Goal: Task Accomplishment & Management: Complete application form

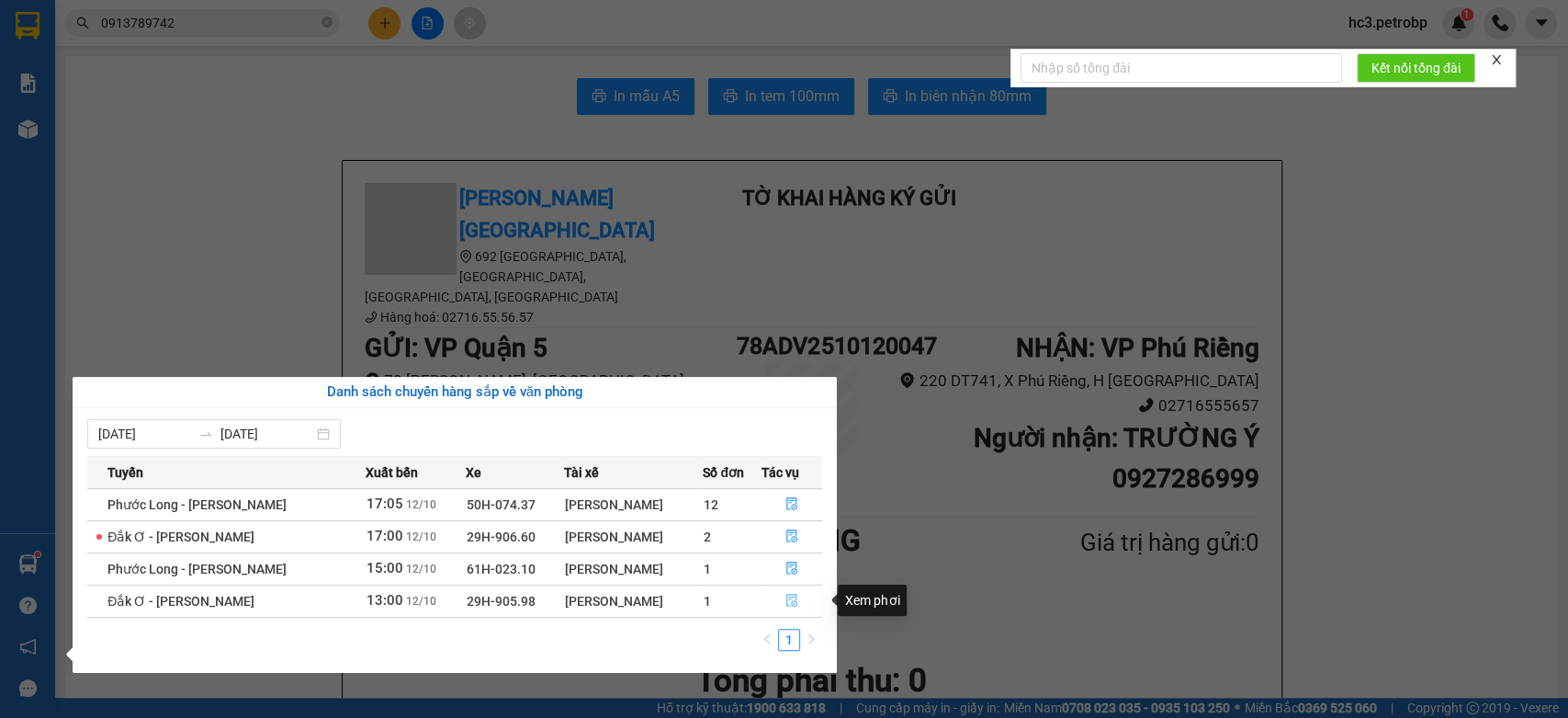
click at [786, 601] on icon "file-done" at bounding box center [792, 601] width 13 height 13
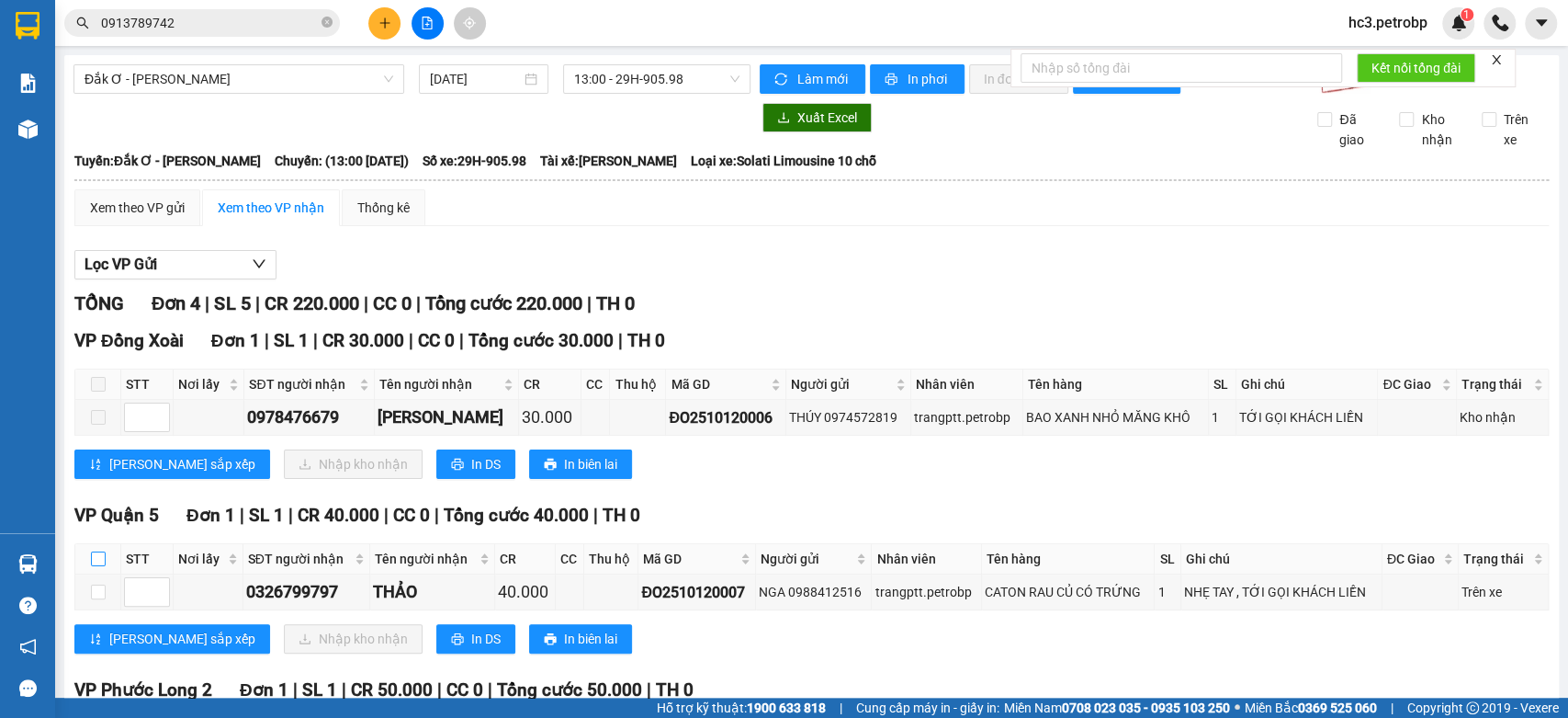
click at [94, 566] on input "checkbox" at bounding box center [99, 559] width 15 height 15
checkbox input "true"
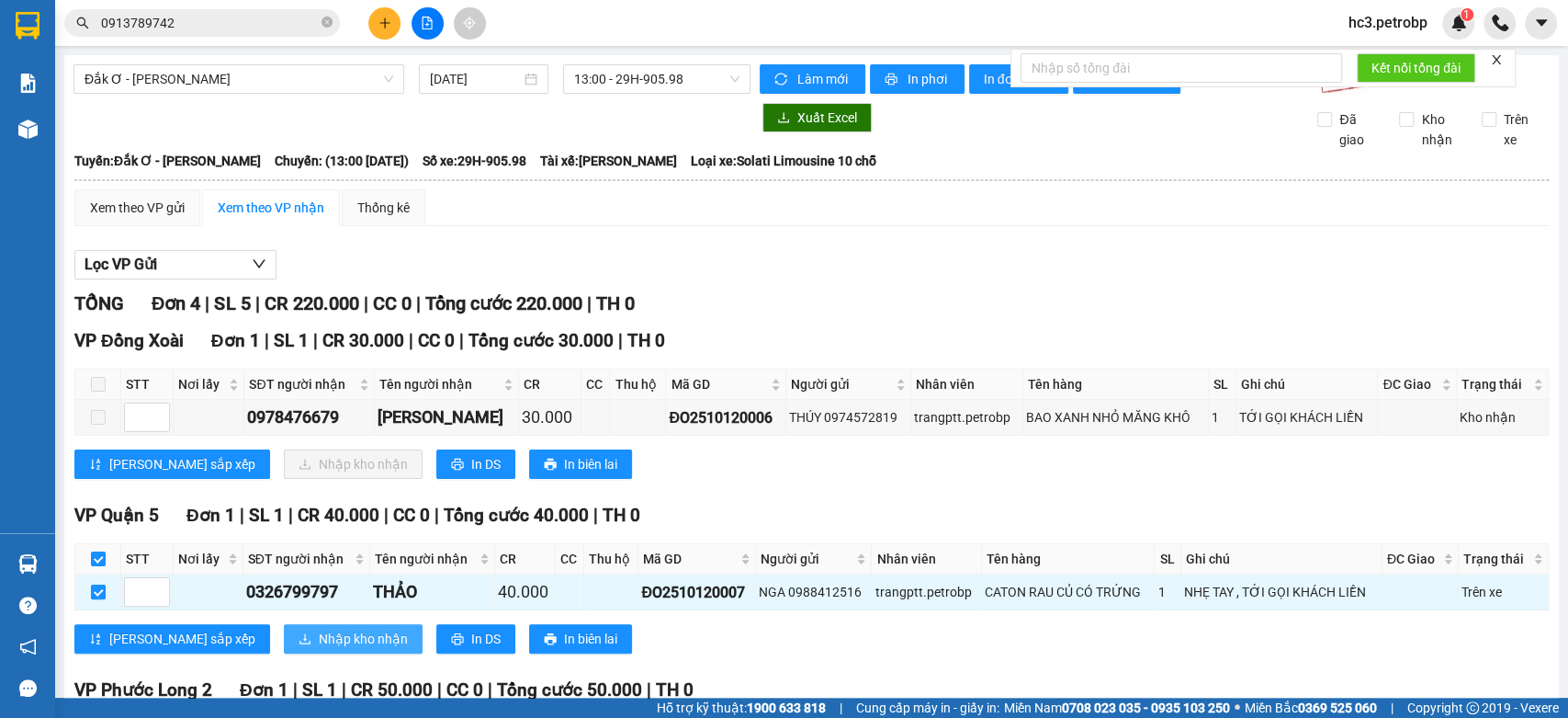
click at [319, 649] on span "Nhập kho nhận" at bounding box center [364, 639] width 89 height 21
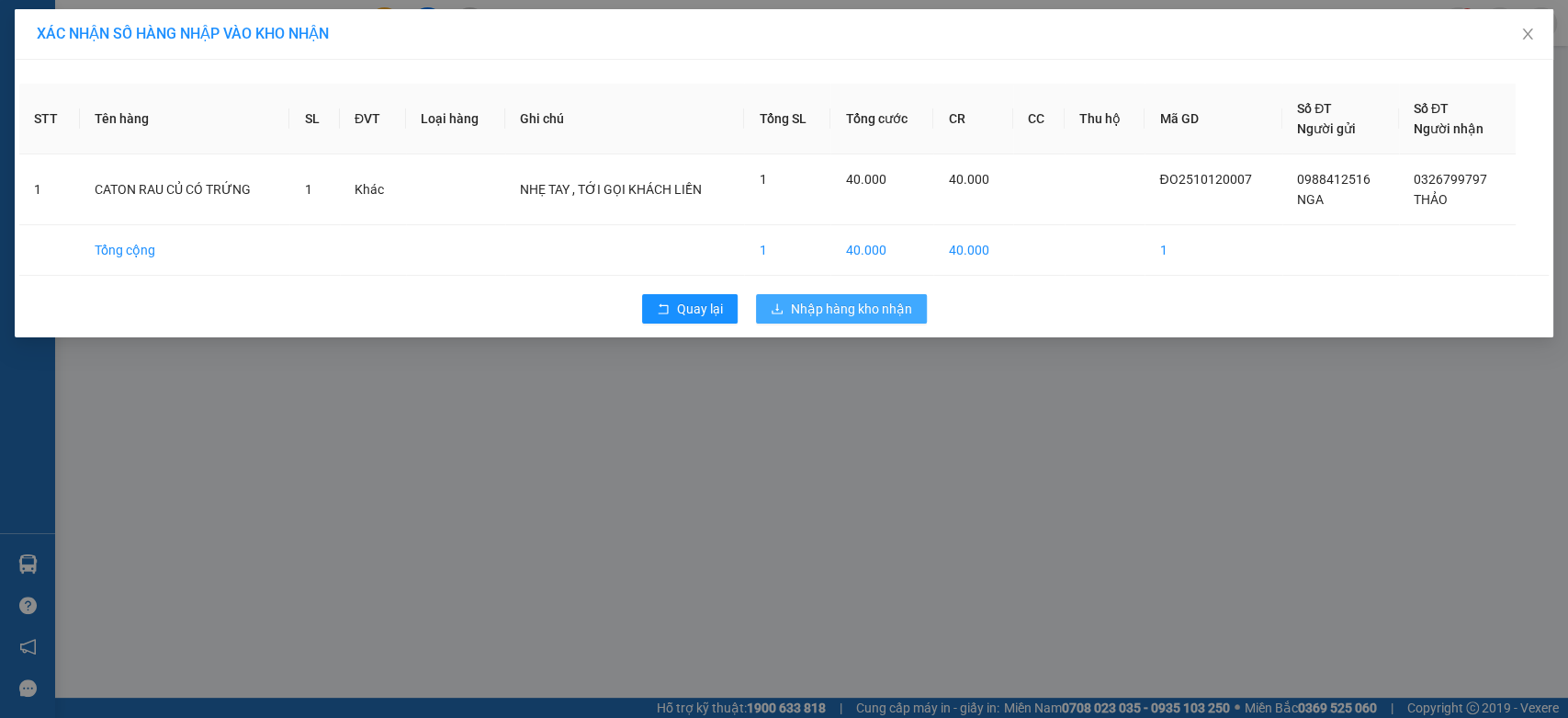
click at [860, 306] on span "Nhập hàng kho nhận" at bounding box center [851, 309] width 121 height 21
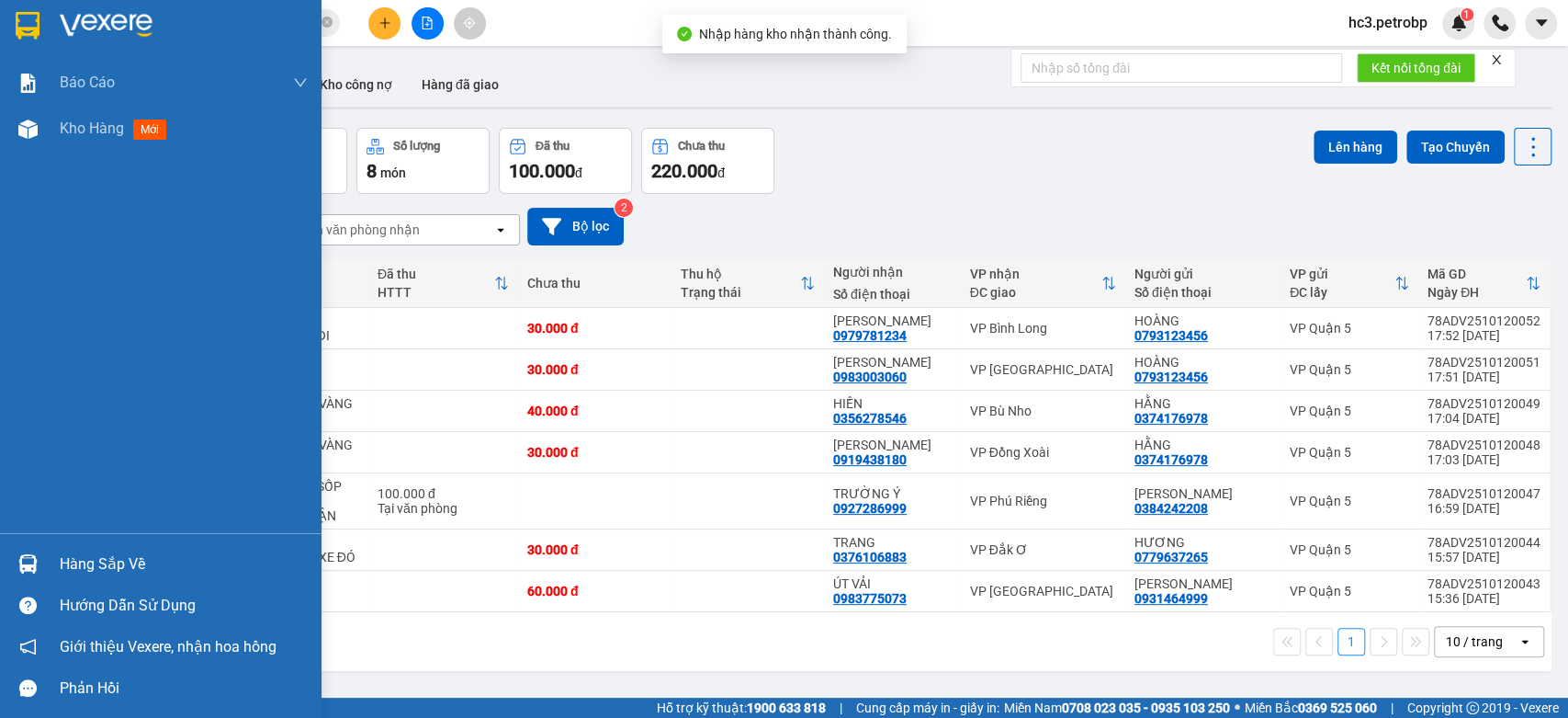
click at [91, 545] on div "Hàng sắp về" at bounding box center [160, 563] width 322 height 41
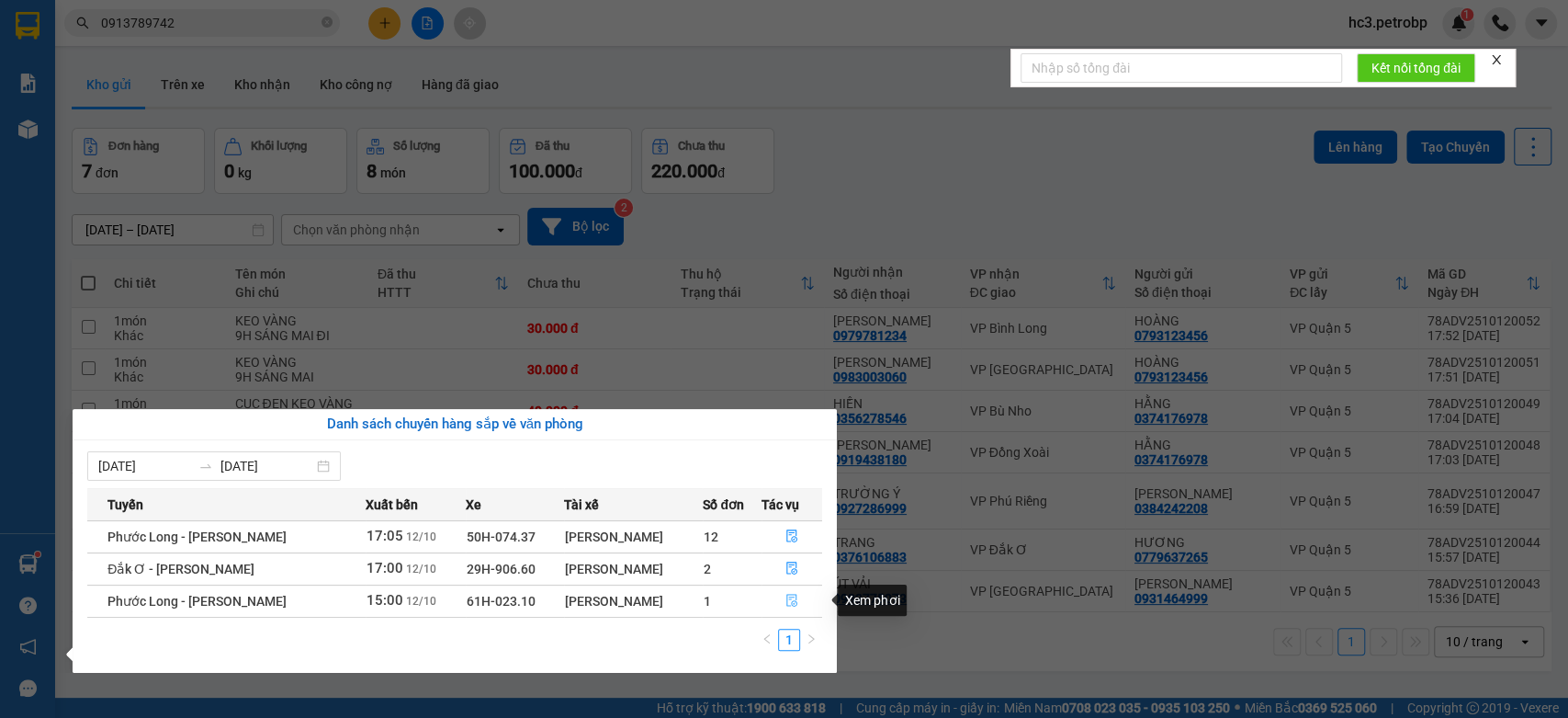
click at [802, 608] on button "button" at bounding box center [792, 601] width 60 height 30
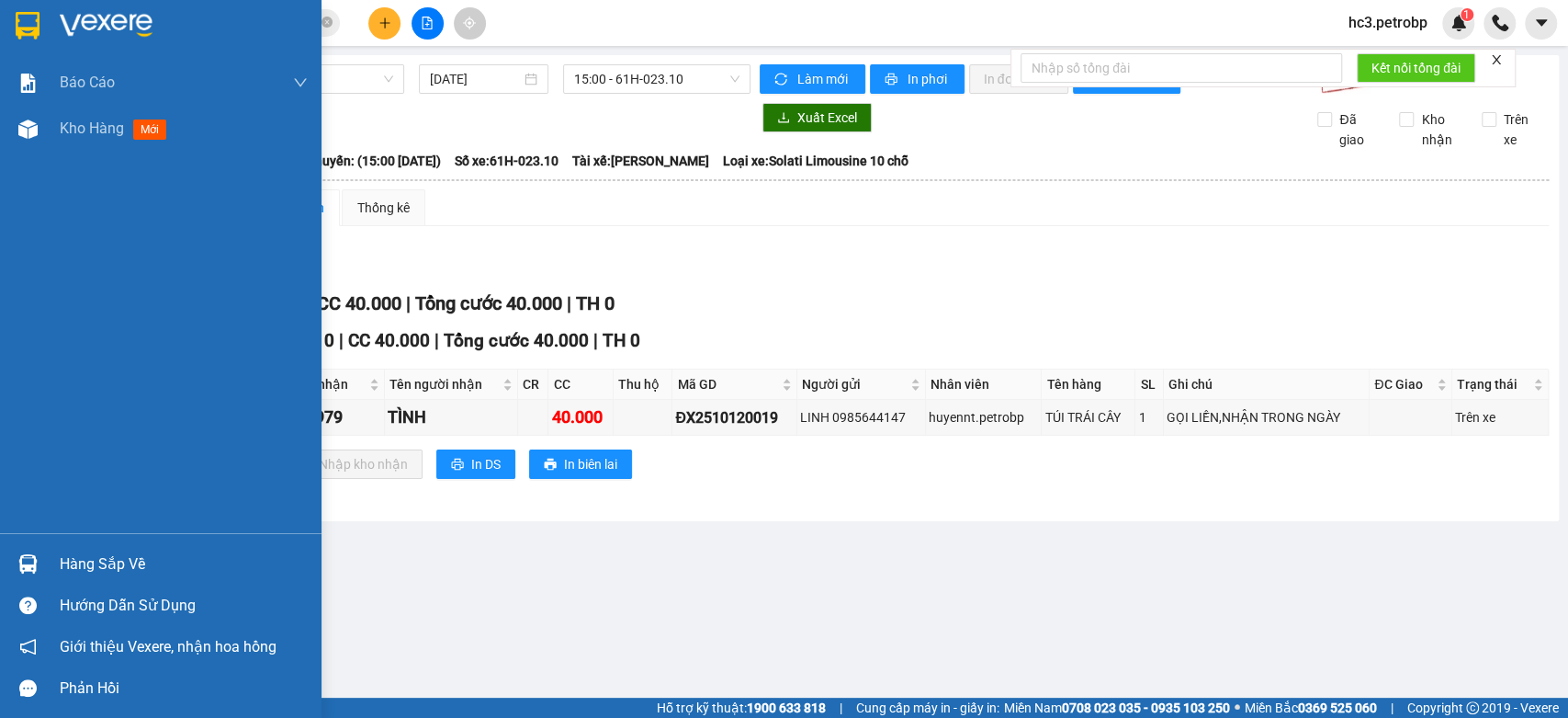
click at [86, 571] on div "Hàng sắp về" at bounding box center [184, 564] width 248 height 28
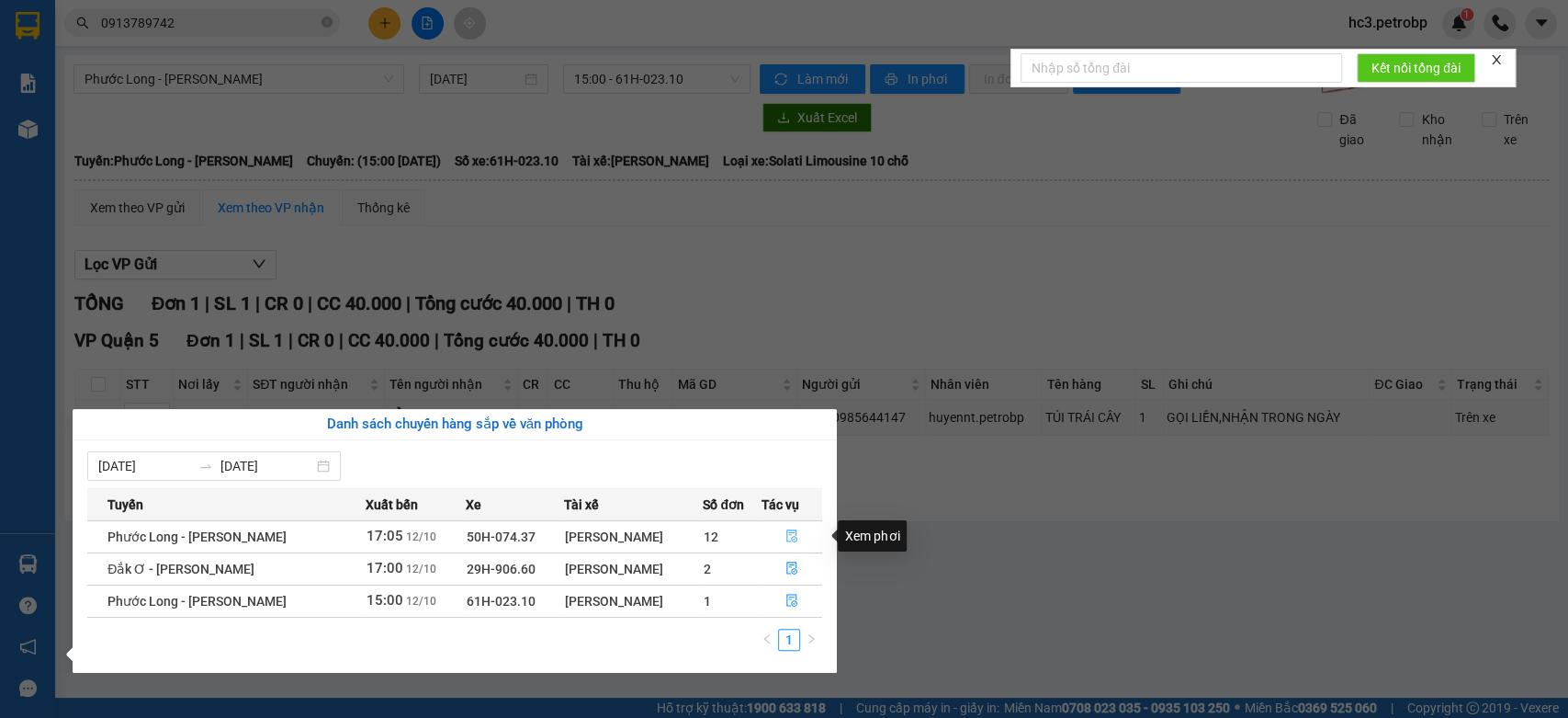
click at [788, 531] on icon "file-done" at bounding box center [792, 537] width 11 height 13
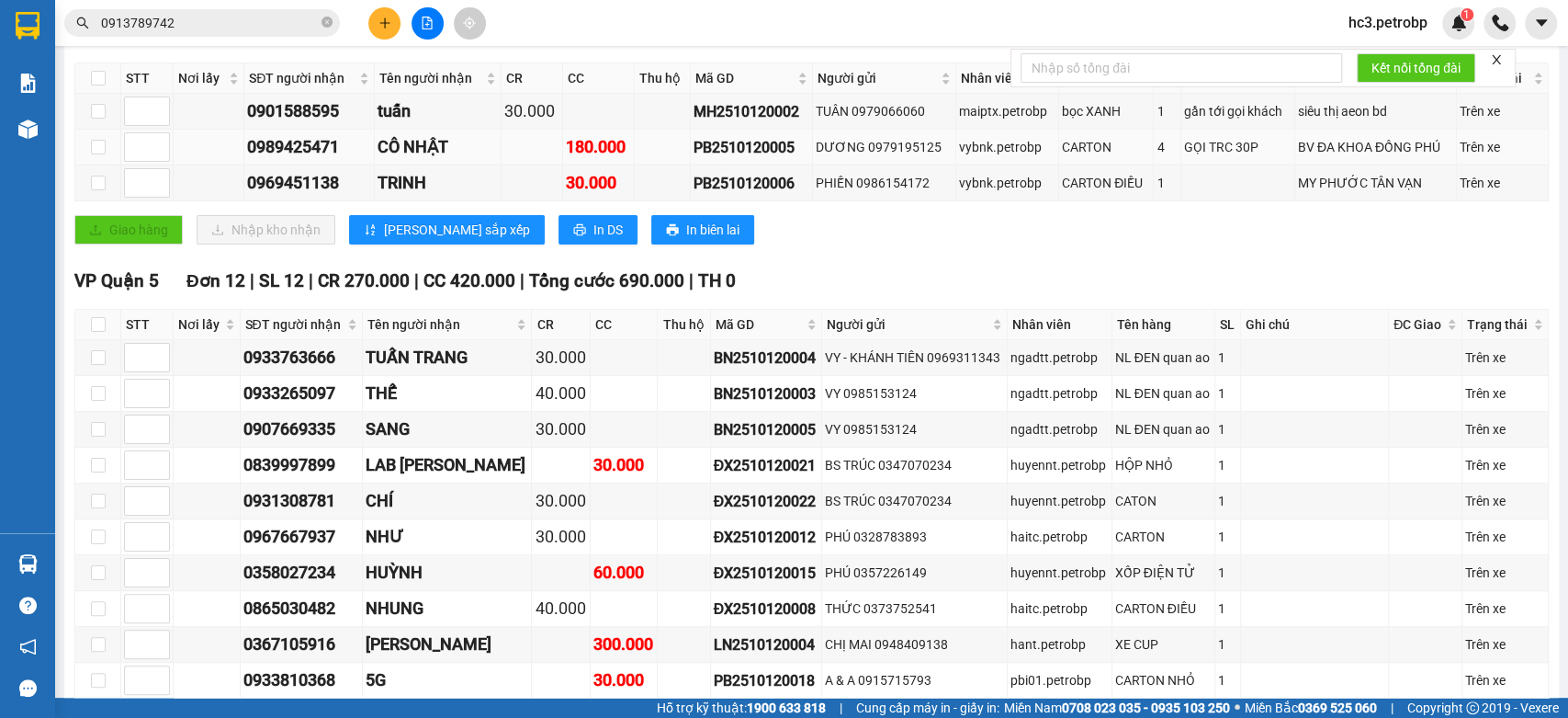
scroll to position [510, 0]
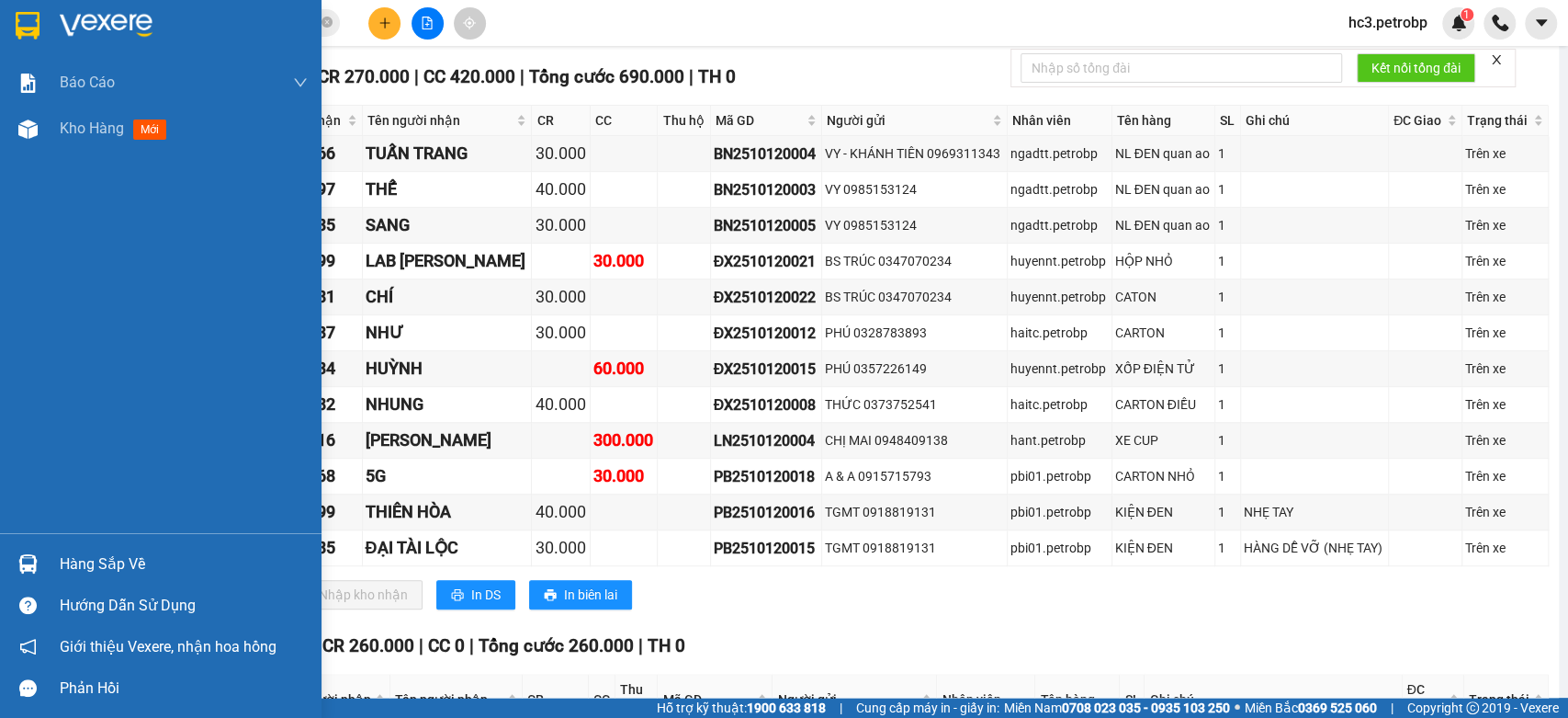
click at [117, 580] on div "Hàng sắp về" at bounding box center [160, 563] width 322 height 41
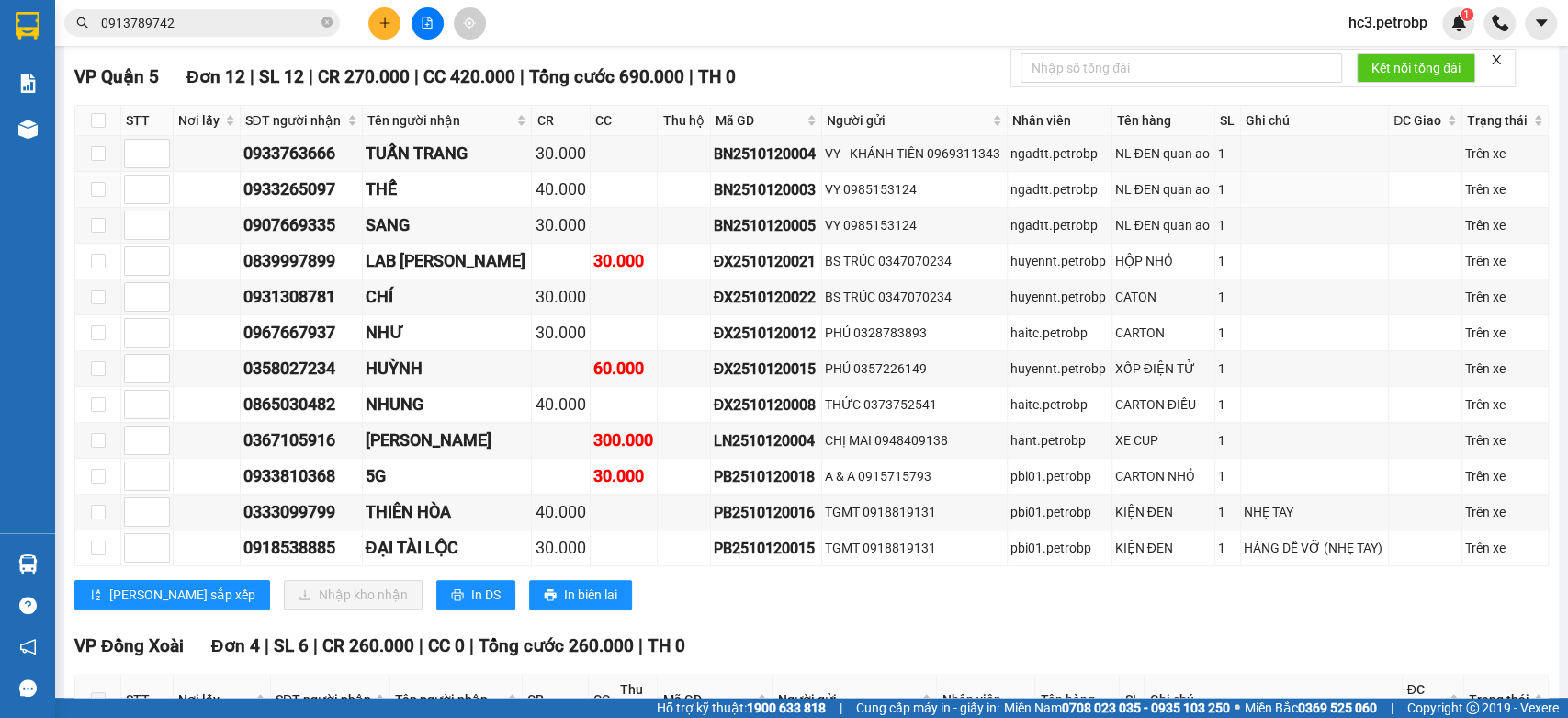
click at [131, 208] on section "Kết quả tìm kiếm ( 1225 ) Bộ lọc Ngày tạo đơn gần nhất Mã ĐH Trạng thái Món hàn…" at bounding box center [784, 359] width 1568 height 718
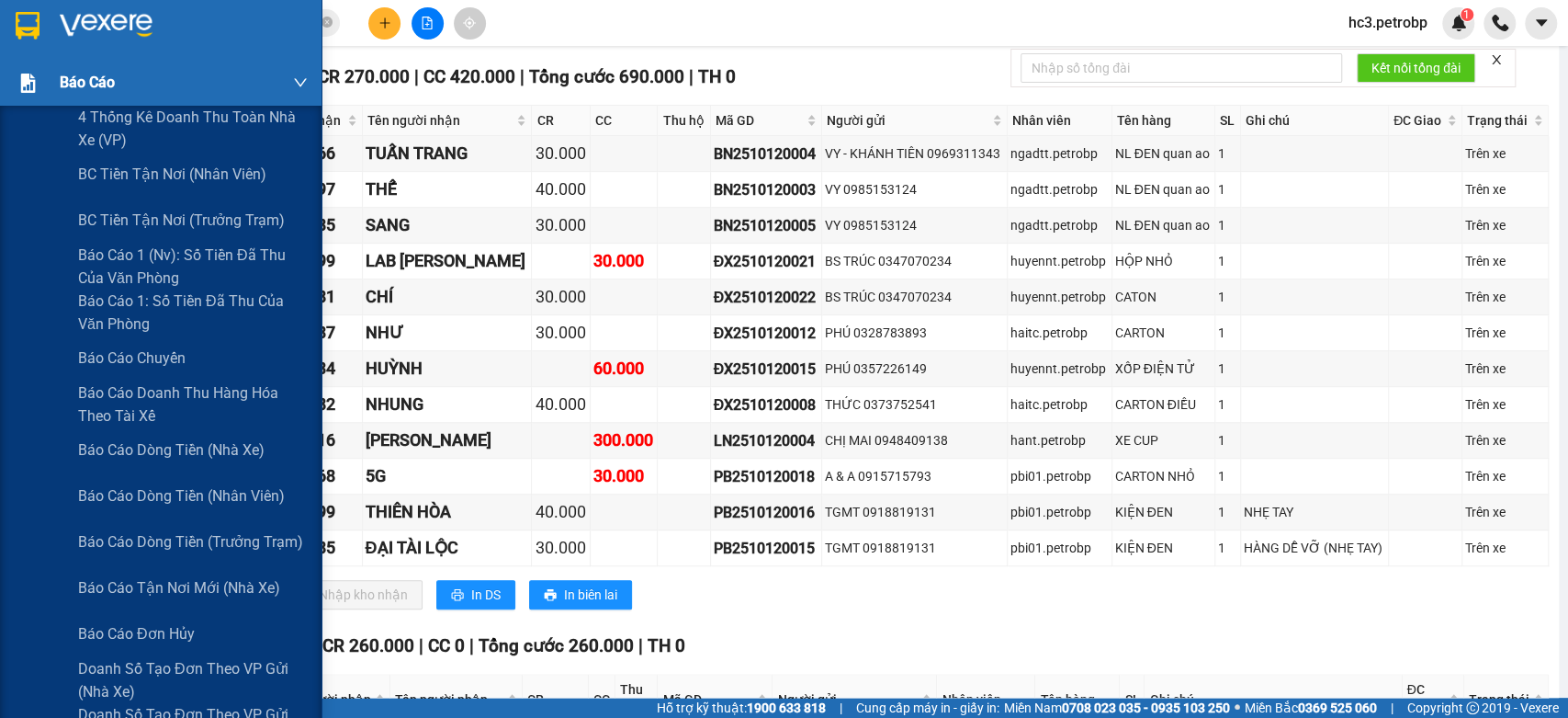
scroll to position [102, 0]
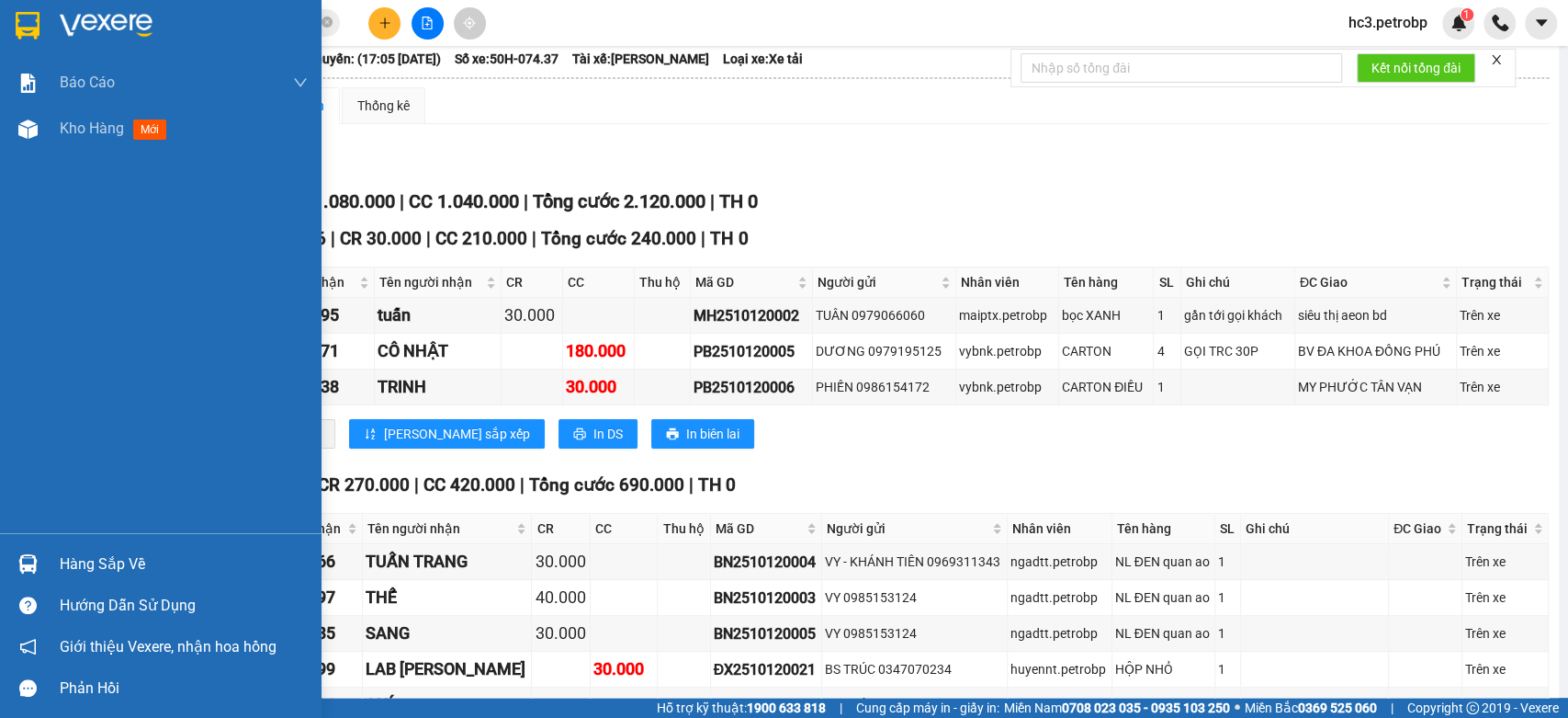
click at [76, 20] on img at bounding box center [106, 26] width 93 height 28
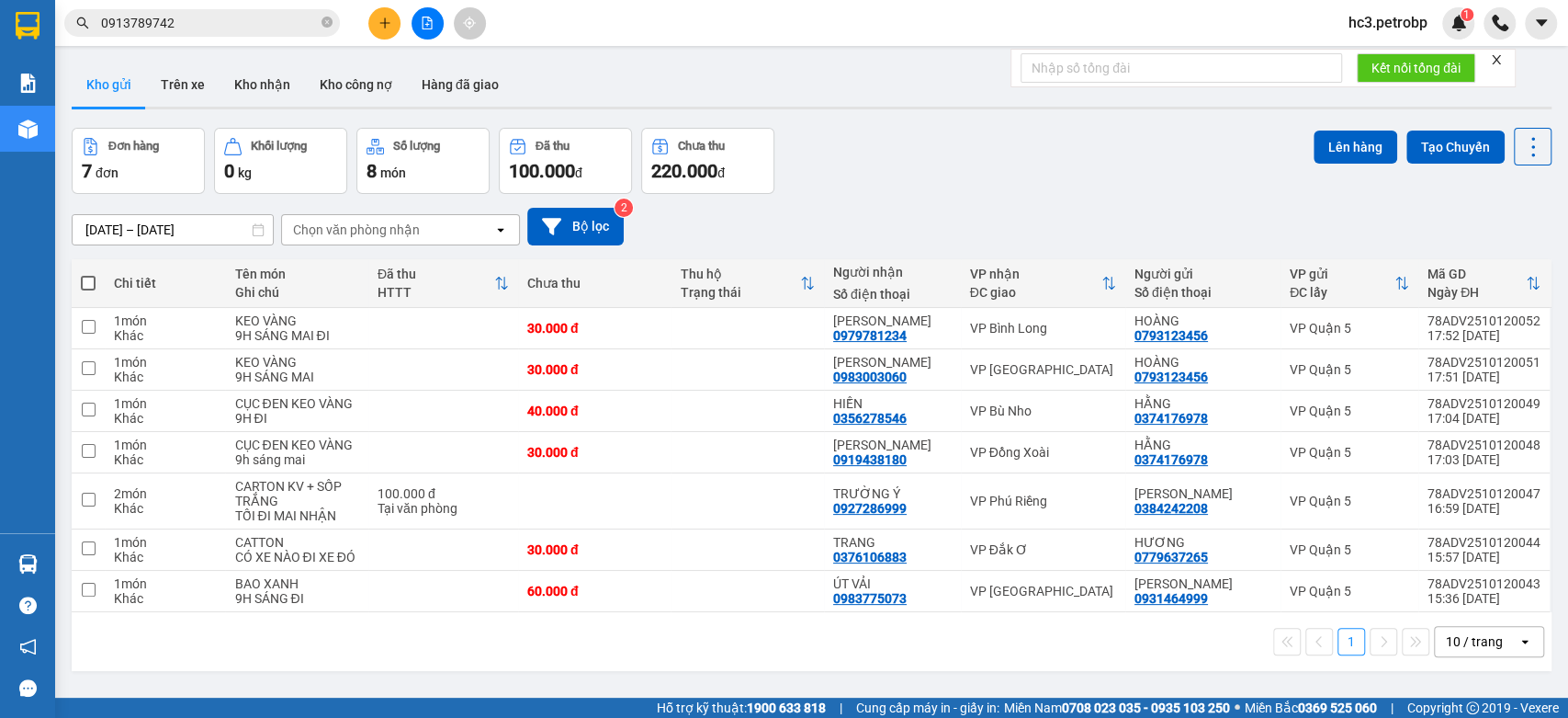
click at [385, 24] on icon "plus" at bounding box center [385, 23] width 13 height 13
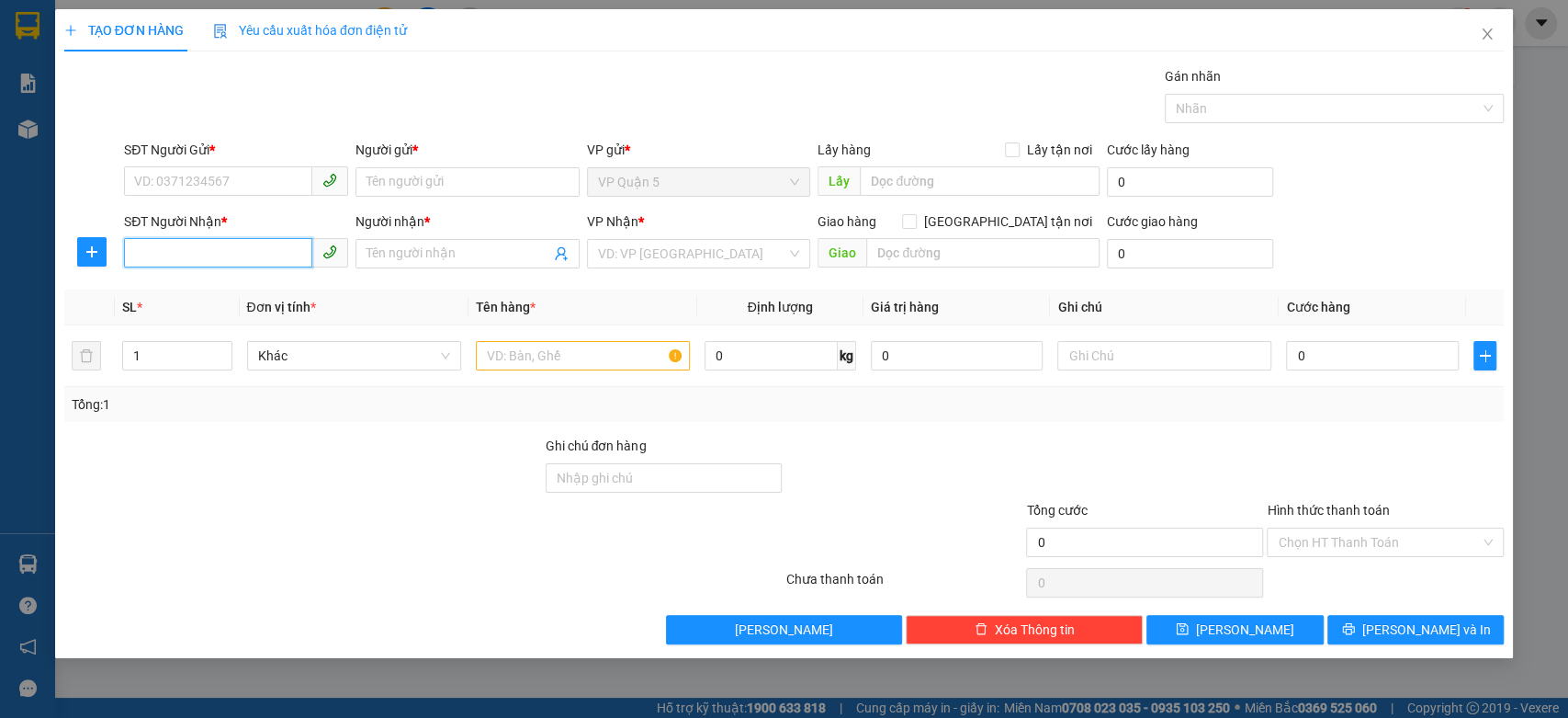
click at [263, 253] on input "SĐT Người Nhận *" at bounding box center [218, 253] width 188 height 30
type input "2"
click at [236, 295] on div "0915715793 - A & A" at bounding box center [236, 291] width 202 height 21
type input "0915715793"
type input "A & A"
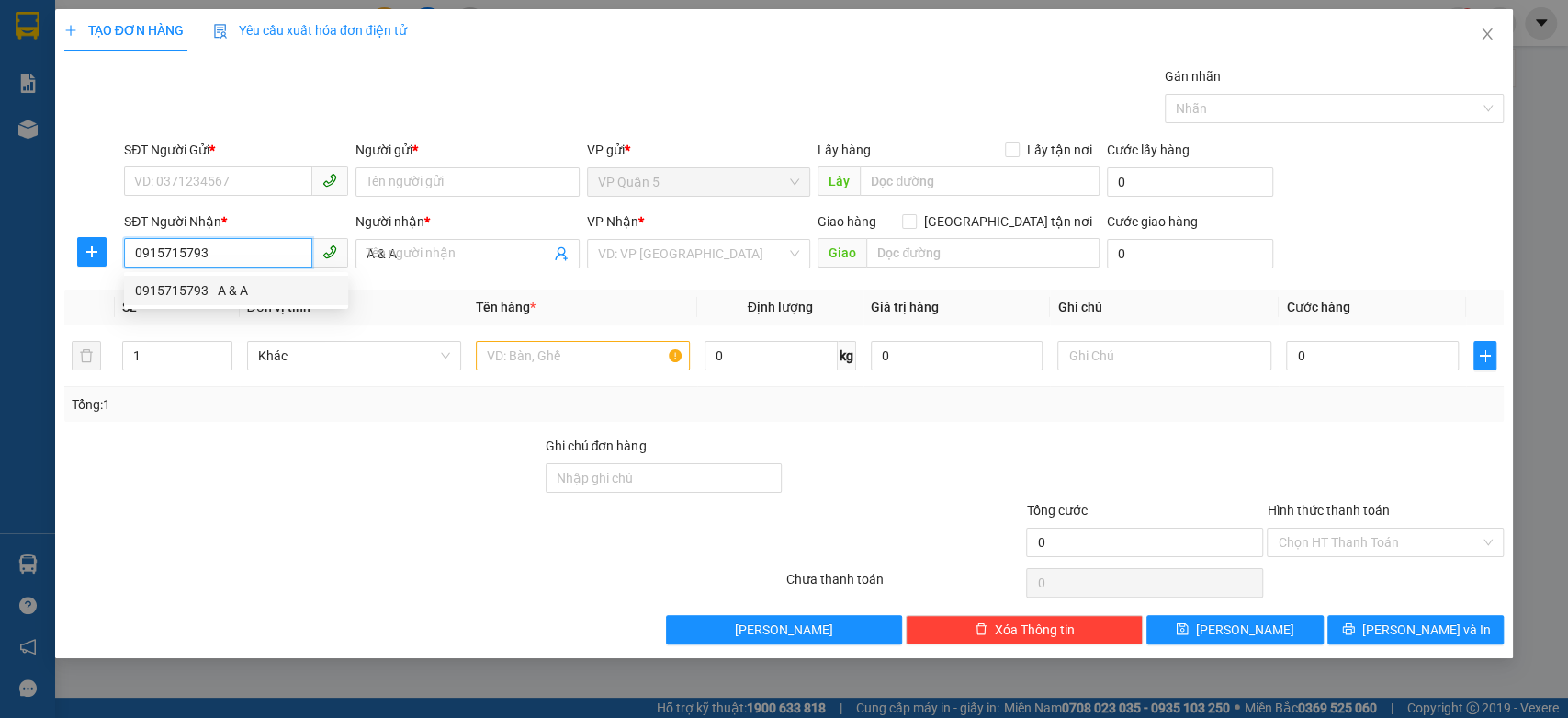
type input "30.000"
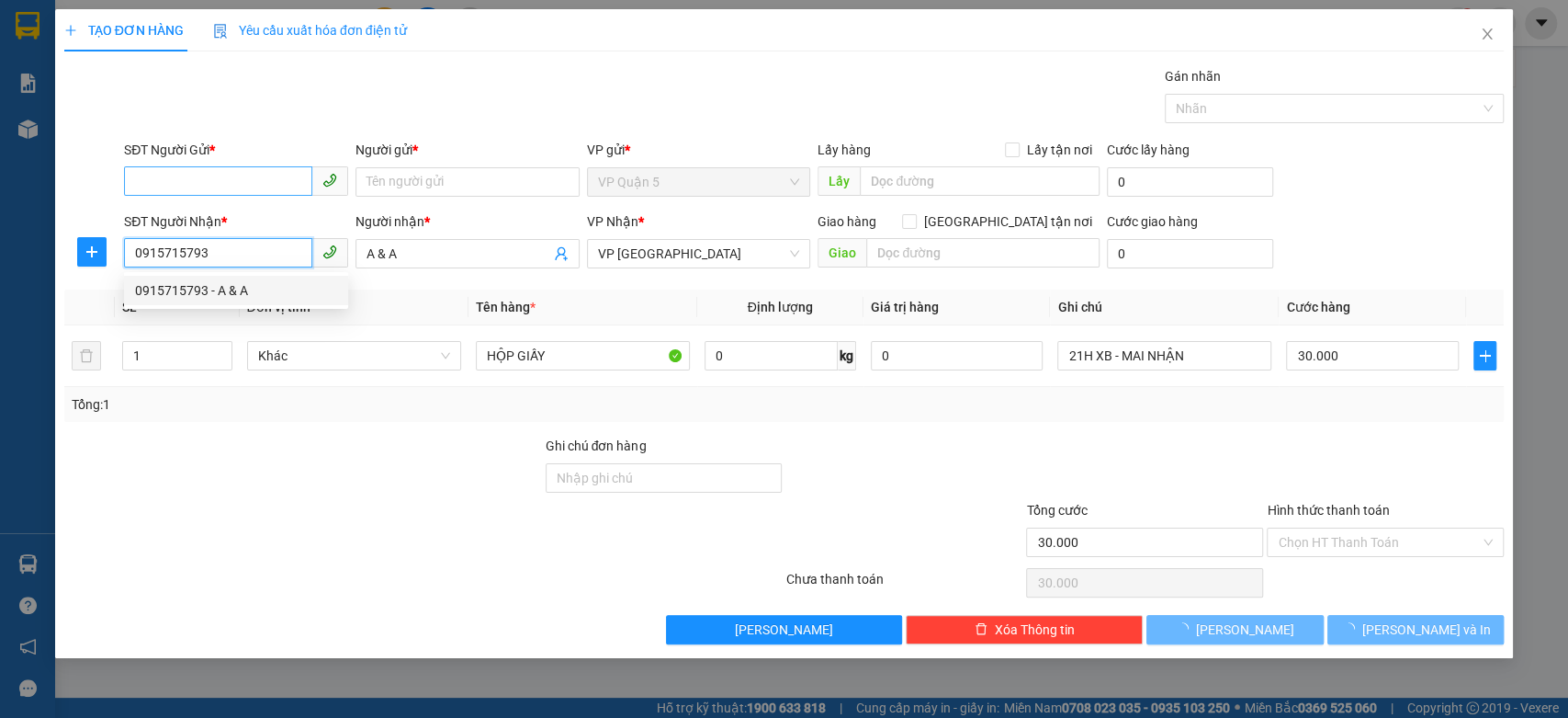
type input "0915715793"
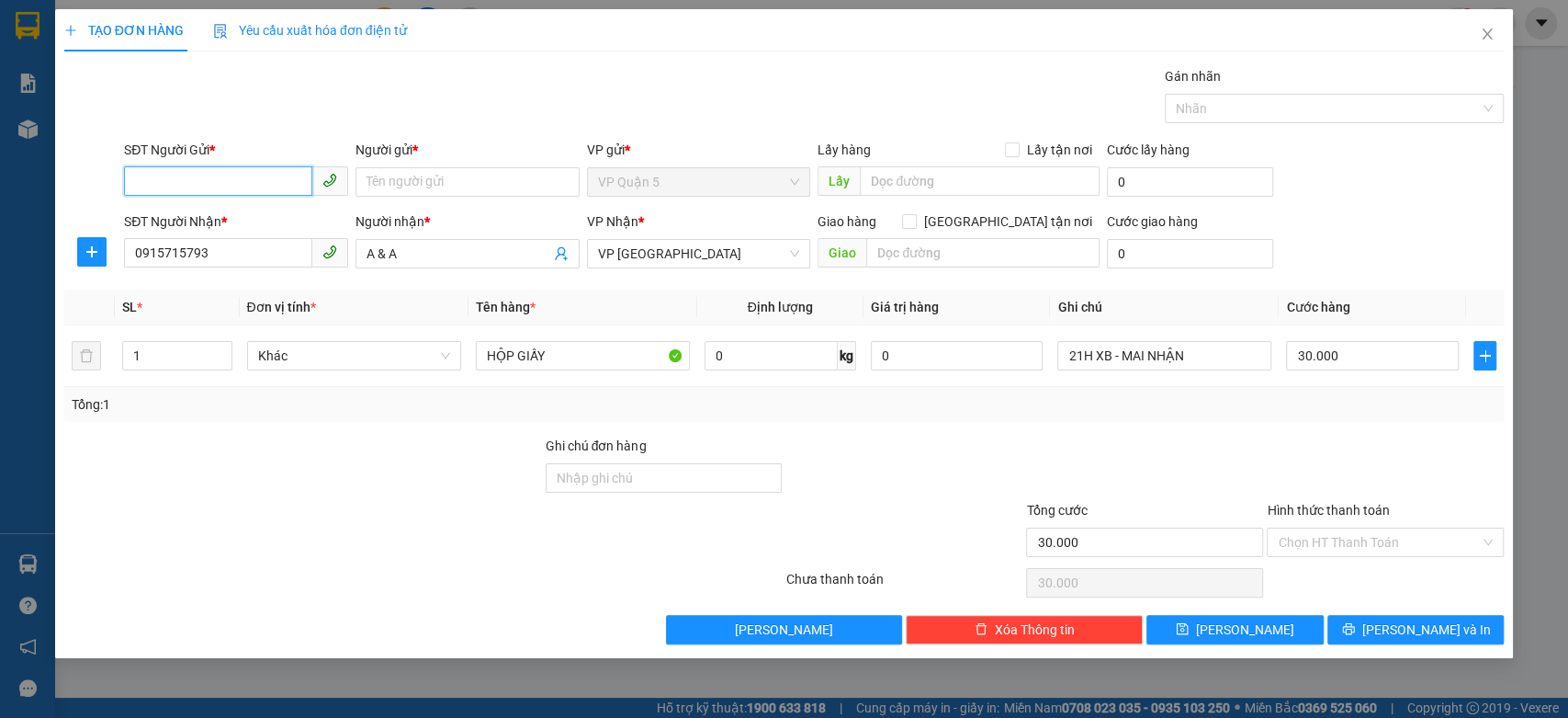
click at [286, 185] on input "SĐT Người Gửi *" at bounding box center [218, 181] width 188 height 30
click at [227, 220] on div "0933810368 - 5G" at bounding box center [236, 219] width 202 height 21
type input "0933810368"
type input "5G"
click at [313, 104] on div "Gói vận chuyển * Tiêu chuẩn Gán nhãn Nhãn" at bounding box center [814, 98] width 1387 height 64
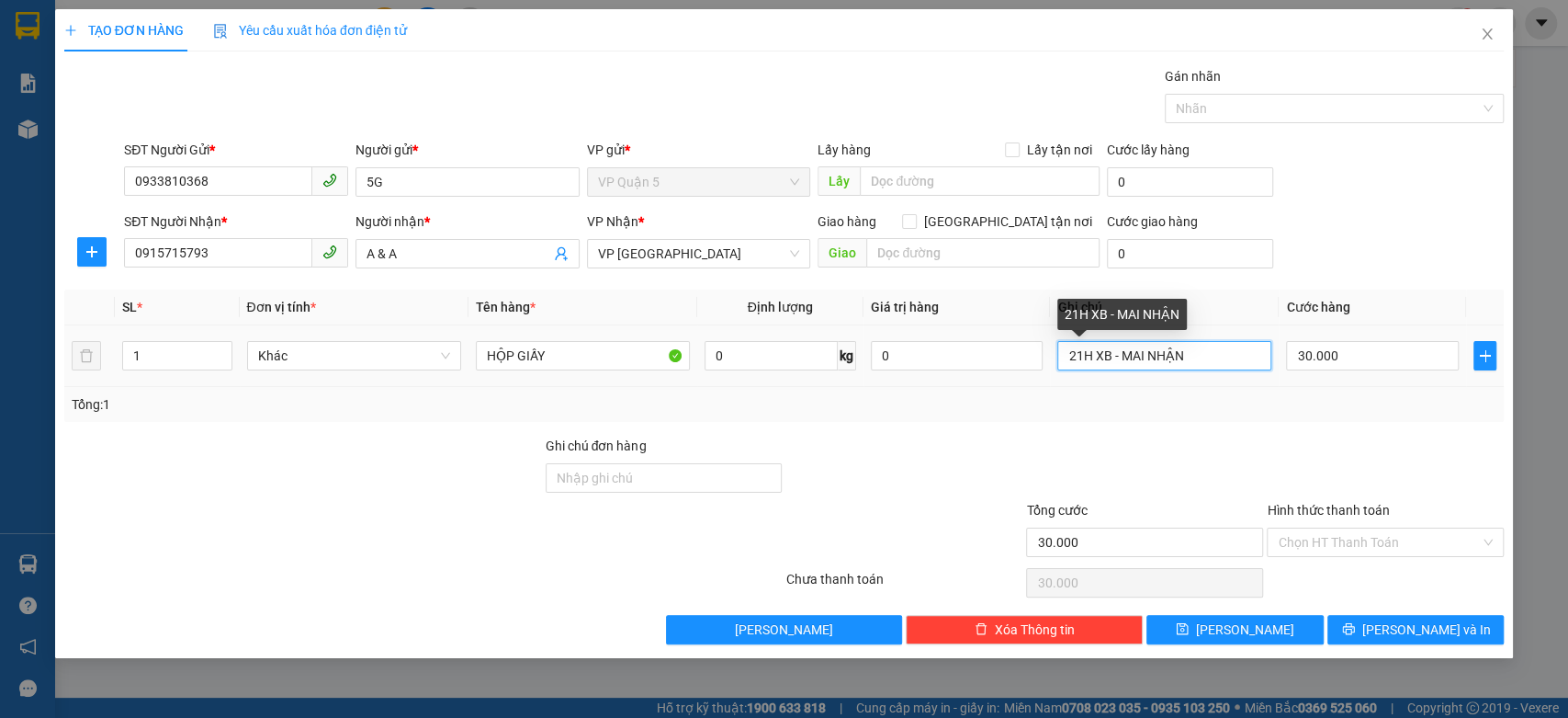
click at [1170, 368] on input "21H XB - MAI NHẬN" at bounding box center [1164, 356] width 214 height 30
type input "="
type input "mai nhận"
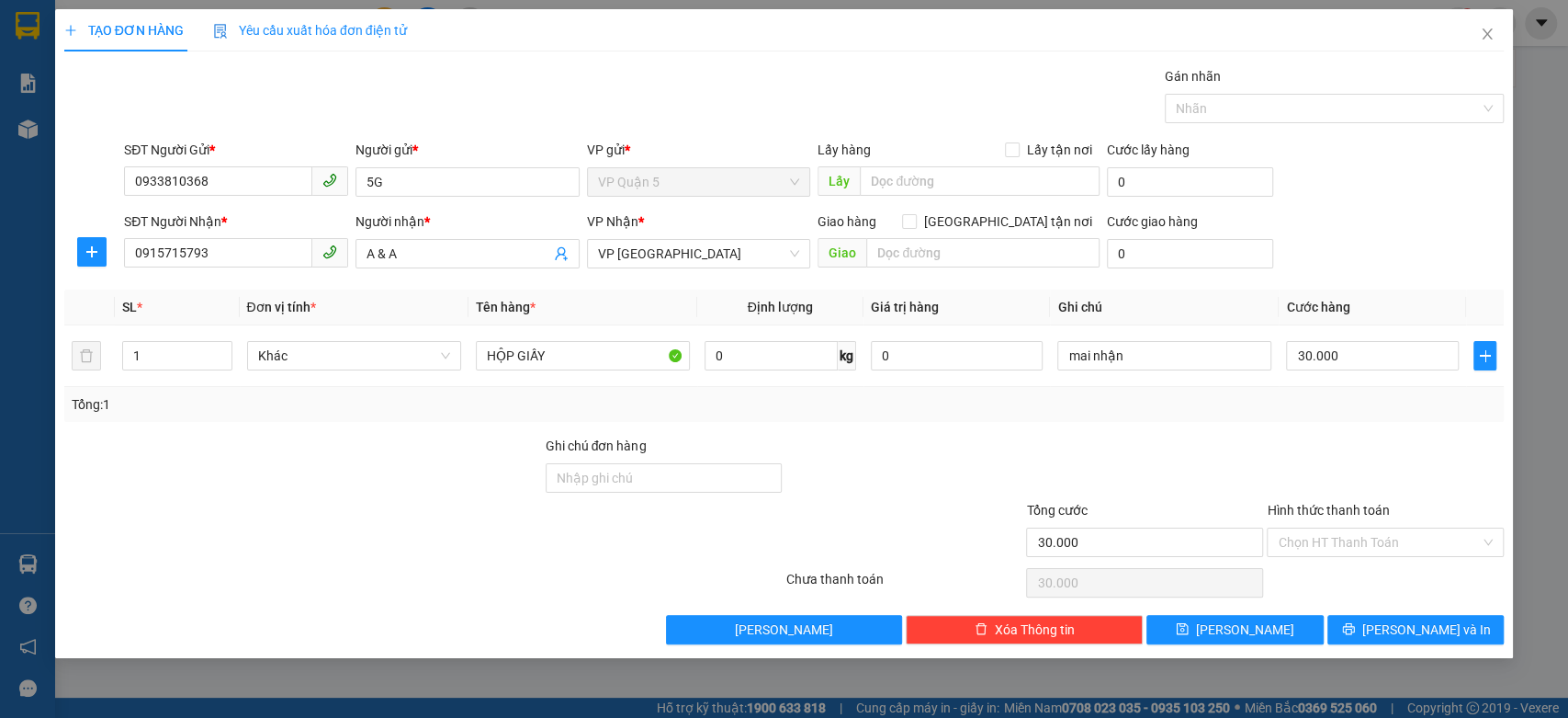
drag, startPoint x: 1425, startPoint y: 233, endPoint x: 1338, endPoint y: 229, distance: 87.1
click at [1425, 232] on div "SĐT Người Nhận * 0915715793 Người nhận * A & A VP Nhận * VP Phước Bình Giao hàn…" at bounding box center [814, 243] width 1387 height 64
click at [1368, 544] on input "Hình thức thanh toán" at bounding box center [1379, 543] width 202 height 28
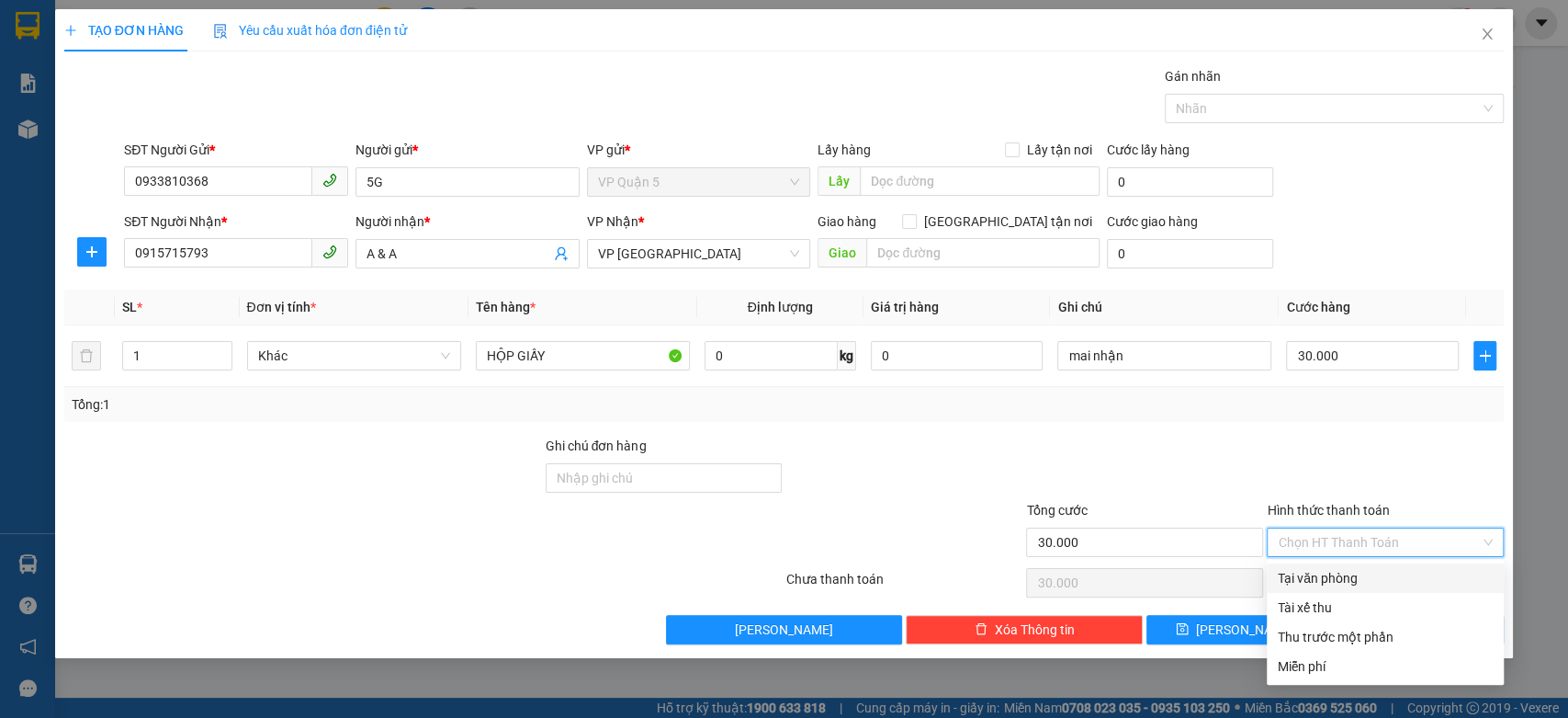
click at [1328, 571] on div "Tại văn phòng" at bounding box center [1385, 578] width 215 height 21
type input "0"
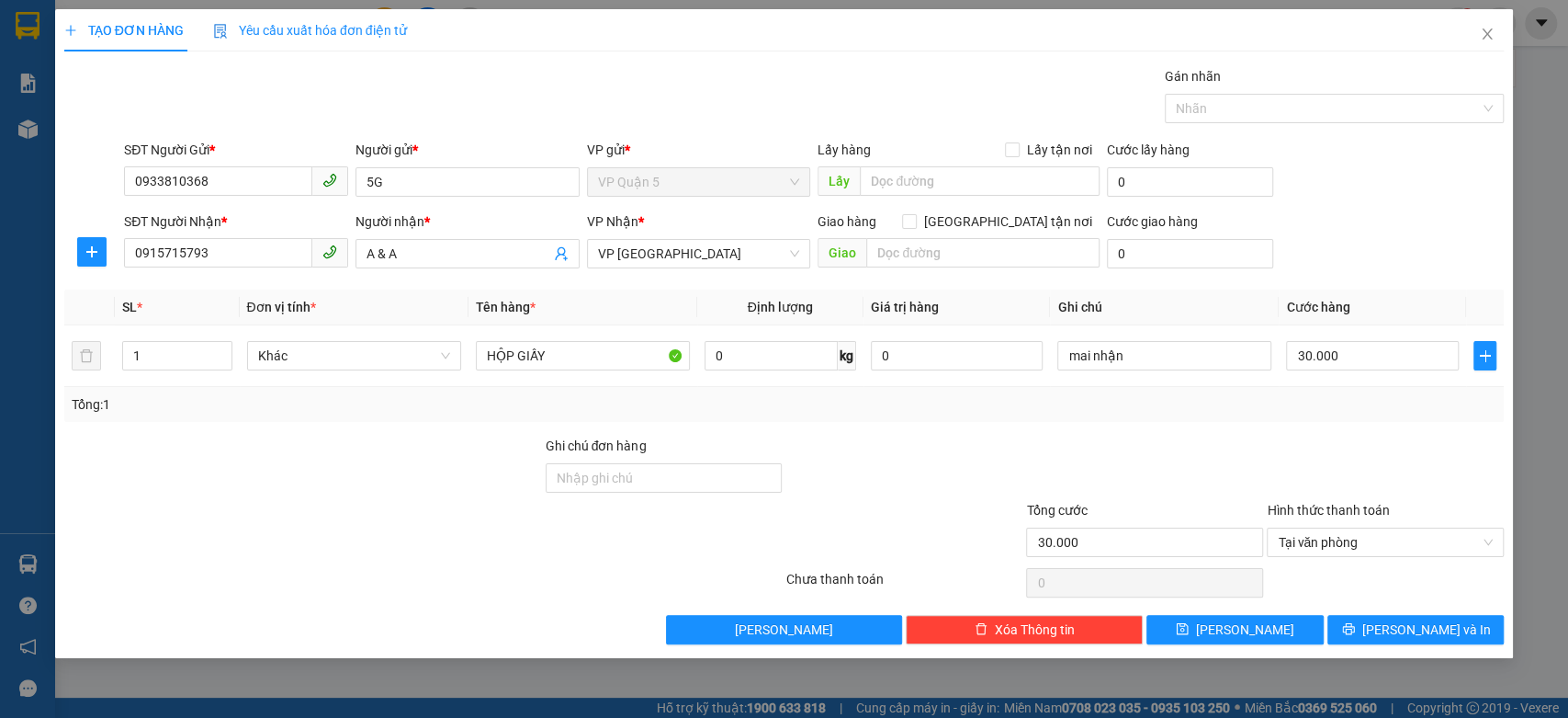
click at [1409, 208] on form "SĐT Người Gửi * 0933810368 Người gửi * 5G VP gửi * VP Quận 5 Lấy hàng Lấy tận n…" at bounding box center [784, 208] width 1440 height 136
click at [1408, 627] on span "[PERSON_NAME] và In" at bounding box center [1426, 629] width 129 height 21
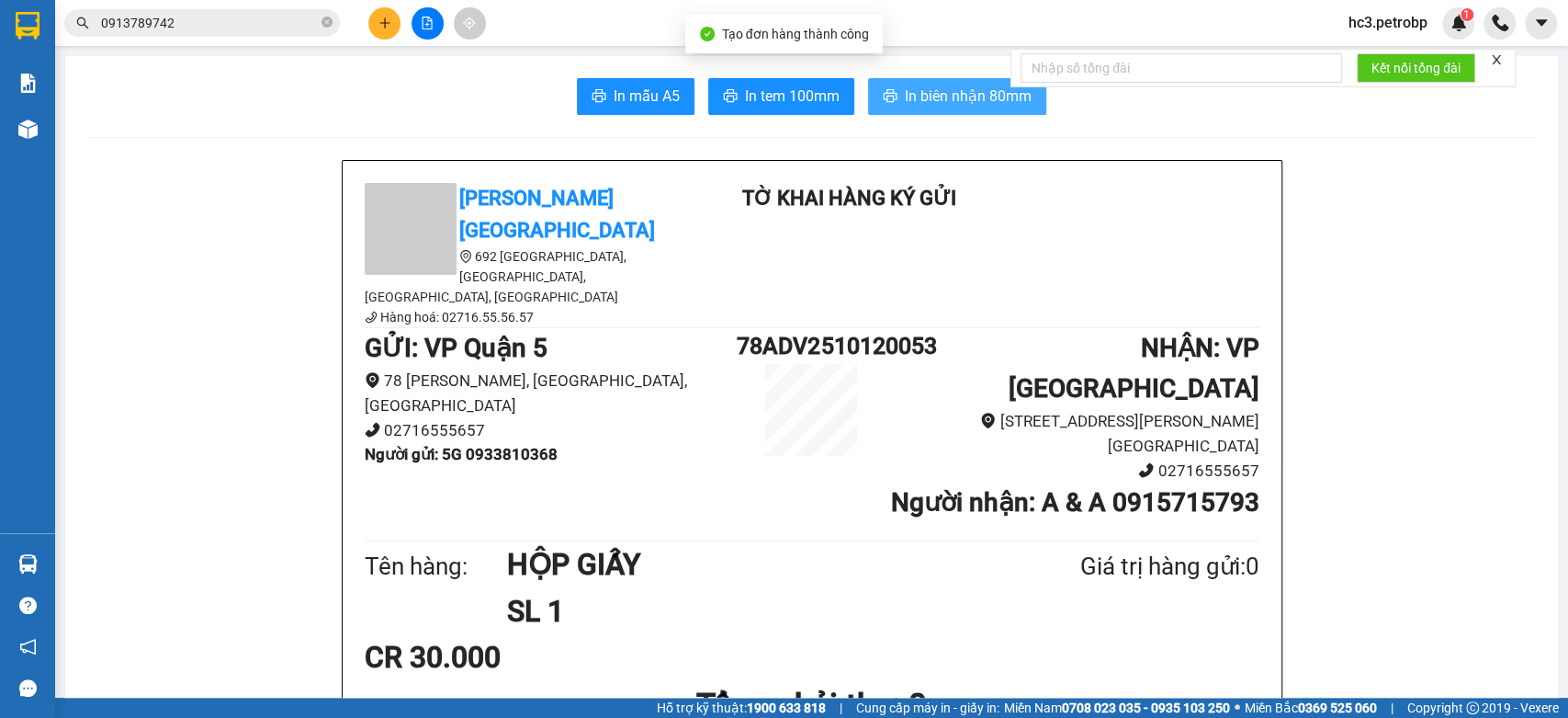
click at [921, 100] on span "In biên nhận 80mm" at bounding box center [969, 96] width 127 height 23
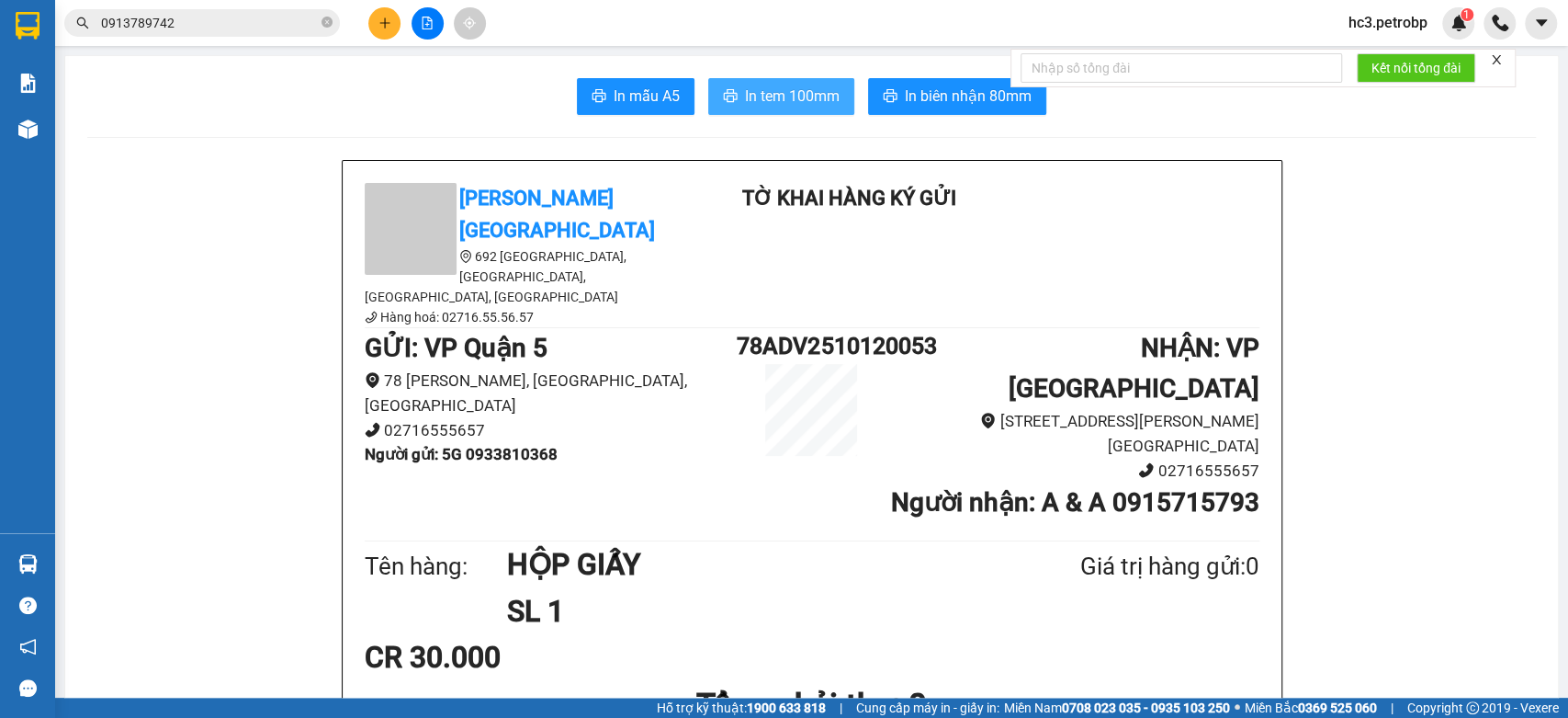
click at [789, 89] on span "In tem 100mm" at bounding box center [791, 96] width 94 height 23
